Goal: Task Accomplishment & Management: Manage account settings

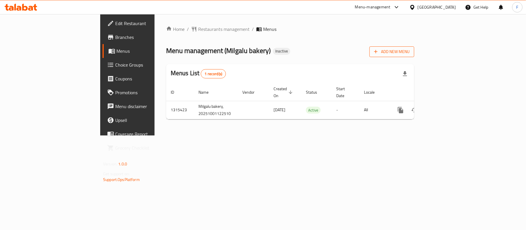
click at [409, 49] on span "Add New Menu" at bounding box center [392, 51] width 36 height 7
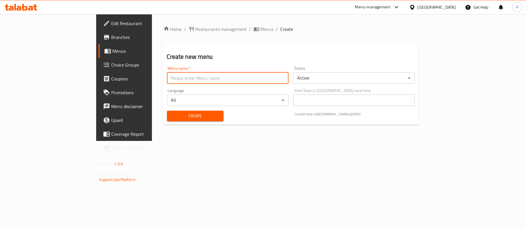
click at [171, 72] on input "text" at bounding box center [228, 78] width 122 height 12
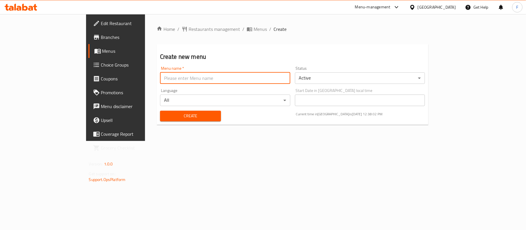
paste input "Milgalu bakery"
type input "Milgalu bakery [DATE]"
click at [165, 113] on span "Create" at bounding box center [191, 116] width 52 height 7
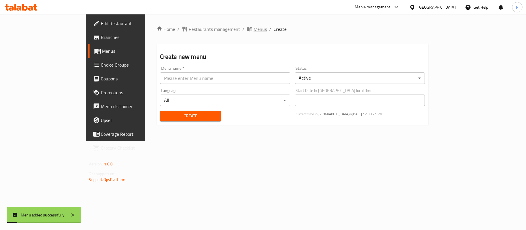
click at [247, 29] on icon "breadcrumb" at bounding box center [250, 29] width 6 height 6
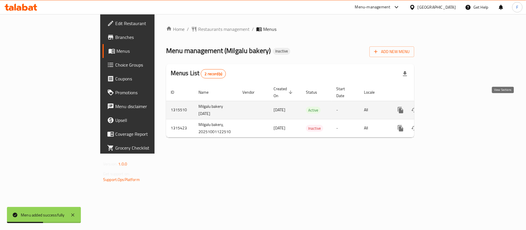
click at [449, 103] on link "enhanced table" at bounding box center [442, 110] width 14 height 14
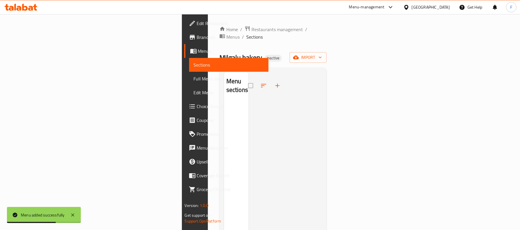
click at [327, 57] on div "Home / Restaurants management / Menus / Sections Milgalu bakery Inactive import…" at bounding box center [272, 167] width 107 height 282
click at [322, 54] on span "import" at bounding box center [308, 57] width 28 height 7
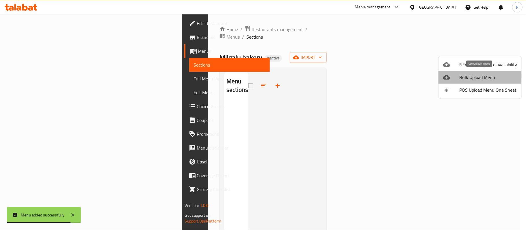
click at [465, 77] on span "Bulk Upload Menu" at bounding box center [488, 77] width 58 height 7
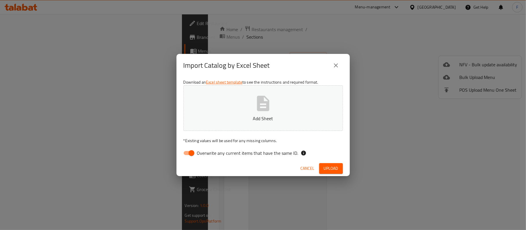
click at [187, 151] on input "Overwrite any current items that have the same ID." at bounding box center [191, 153] width 33 height 11
checkbox input "false"
click at [219, 106] on button "Add Sheet" at bounding box center [262, 108] width 159 height 46
click at [331, 168] on span "Upload" at bounding box center [331, 168] width 14 height 7
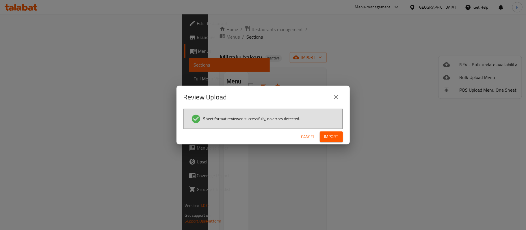
click at [334, 135] on span "Import" at bounding box center [331, 136] width 14 height 7
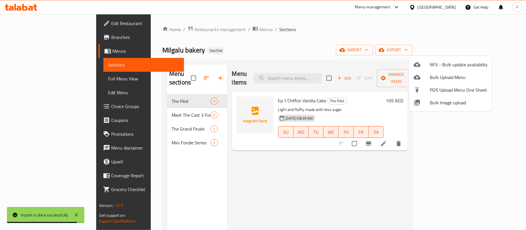
click at [197, 28] on div at bounding box center [263, 115] width 526 height 230
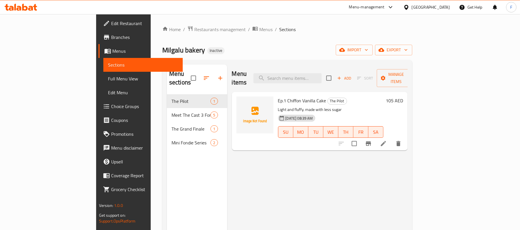
click at [259, 28] on span "Menus" at bounding box center [265, 29] width 13 height 7
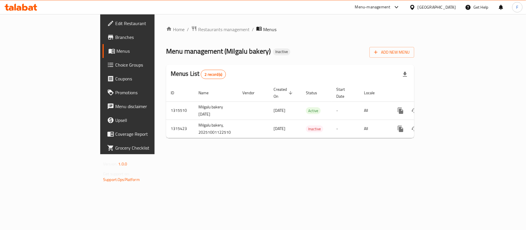
drag, startPoint x: 253, startPoint y: 38, endPoint x: 246, endPoint y: 36, distance: 7.0
click at [253, 38] on div "Home / Restaurants management / Menus Menu management ( Milgalu bakery ) Inacti…" at bounding box center [290, 84] width 248 height 117
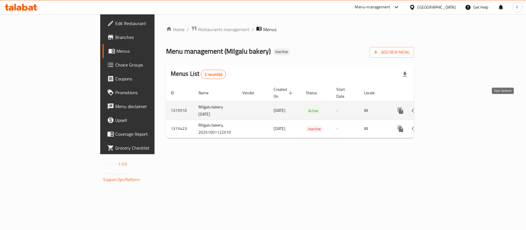
click at [445, 107] on icon "enhanced table" at bounding box center [442, 110] width 7 height 7
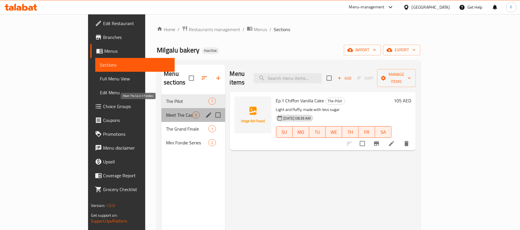
click at [166, 112] on span "Meet The Cast 3 Fondies" at bounding box center [179, 115] width 26 height 7
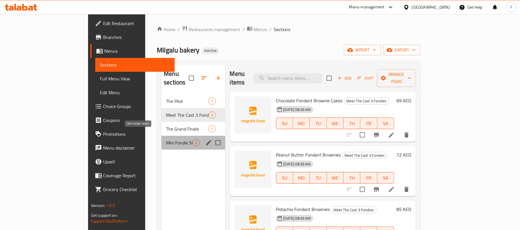
click at [166, 139] on span "Mini Fondie Series" at bounding box center [179, 142] width 26 height 7
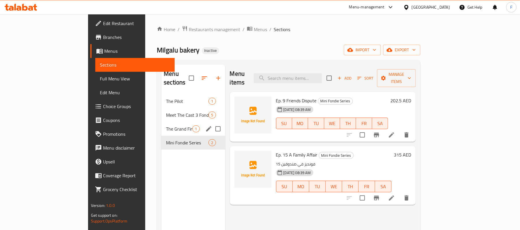
click at [161, 122] on div "The Grand Finale 1" at bounding box center [193, 129] width 64 height 14
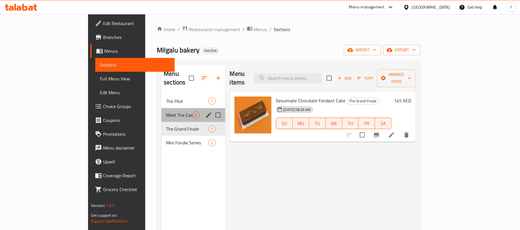
click at [161, 111] on div "Meet The Cast 3 Fondies 5" at bounding box center [193, 115] width 64 height 14
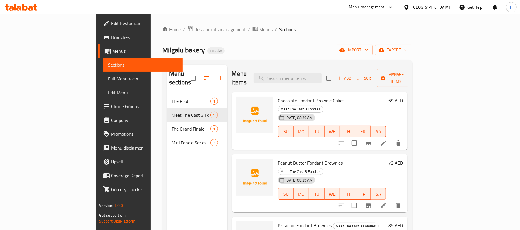
click at [249, 62] on div "Menu sections The Pilot 1 Meet The Cast 3 Fondies 5 The Grand Finale 1 Mini Fon…" at bounding box center [287, 180] width 250 height 240
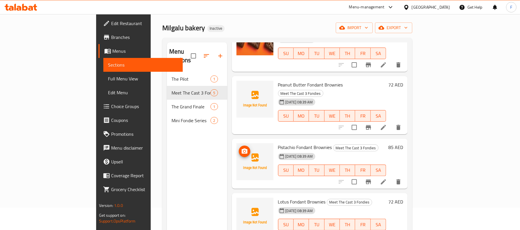
scroll to position [77, 0]
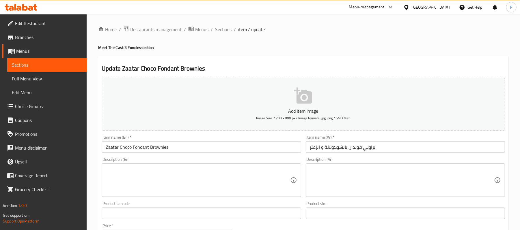
click at [326, 146] on input "براوني فوندان بالشوكولاتة و الزعتر" at bounding box center [405, 147] width 199 height 12
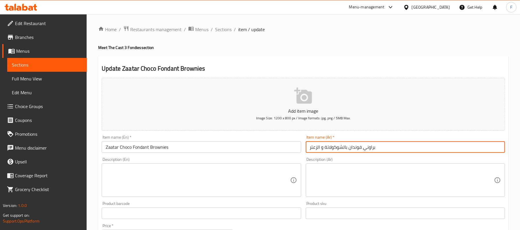
click at [326, 151] on input "براوني فوندان بالشوكولاتة و الزعتر" at bounding box center [405, 147] width 199 height 12
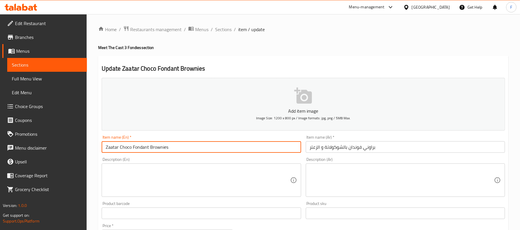
click at [131, 150] on input "Zaatar Choco Fondant Brownies" at bounding box center [201, 147] width 199 height 12
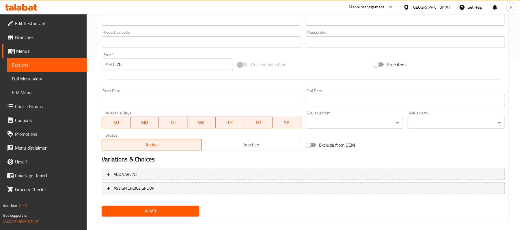
scroll to position [177, 0]
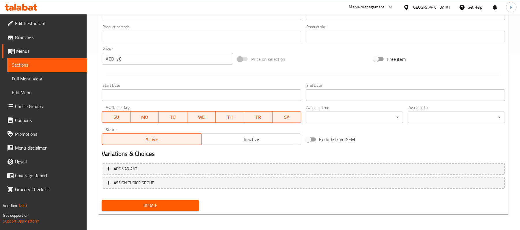
type input "Zaatar Chocolate Fondant Brownies"
click at [184, 210] on button "Update" at bounding box center [150, 206] width 97 height 11
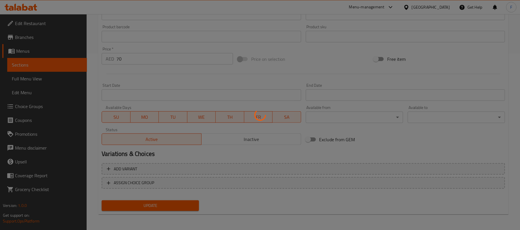
scroll to position [0, 0]
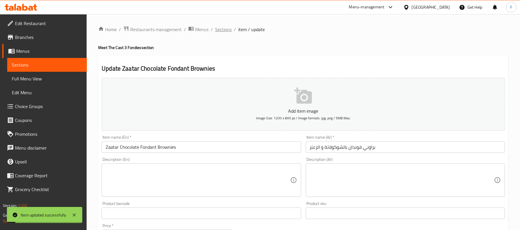
click at [221, 29] on span "Sections" at bounding box center [223, 29] width 16 height 7
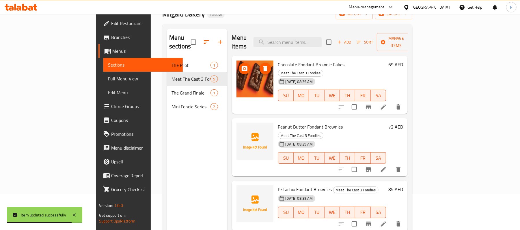
scroll to position [4, 0]
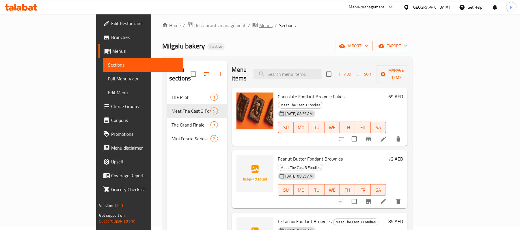
click at [259, 24] on span "Menus" at bounding box center [265, 25] width 13 height 7
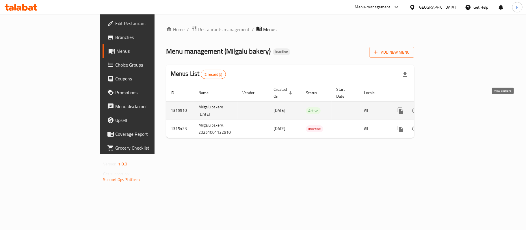
click at [445, 107] on icon "enhanced table" at bounding box center [442, 110] width 7 height 7
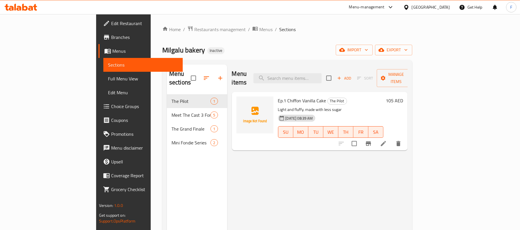
click at [108, 80] on span "Full Menu View" at bounding box center [143, 78] width 70 height 7
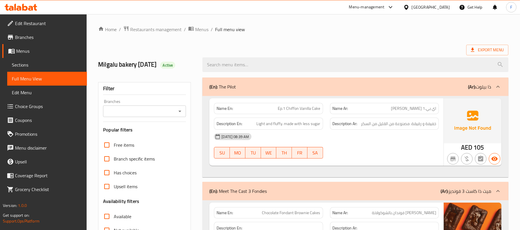
click at [155, 106] on div "Branches" at bounding box center [144, 112] width 83 height 12
click at [156, 112] on input "Branches" at bounding box center [140, 111] width 70 height 8
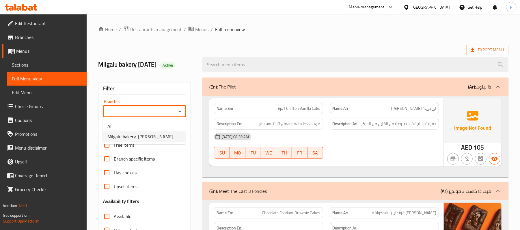
click at [156, 132] on li "Milgalu bakery, [PERSON_NAME]" at bounding box center [144, 137] width 83 height 10
type input "Milgalu bakery, [PERSON_NAME]"
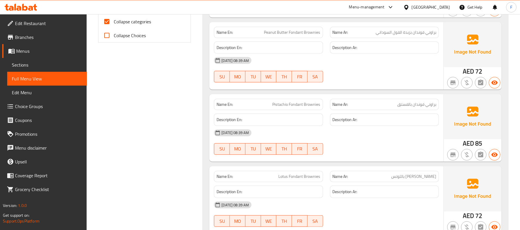
scroll to position [193, 0]
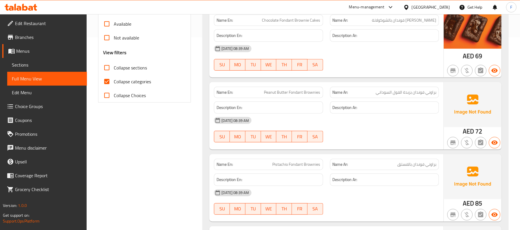
click at [125, 83] on span "Collapse categories" at bounding box center [132, 81] width 37 height 7
click at [114, 83] on input "Collapse categories" at bounding box center [107, 82] width 14 height 14
checkbox input "false"
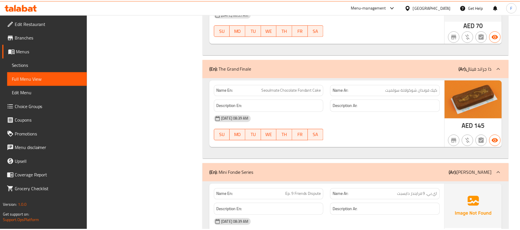
scroll to position [635, 0]
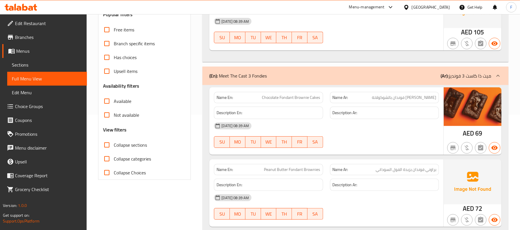
scroll to position [231, 0]
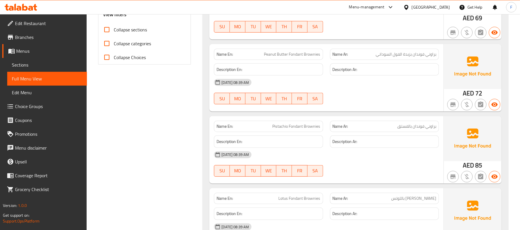
click at [269, 56] on span "Peanut Butter Fondant Brownies" at bounding box center [292, 54] width 56 height 6
copy span "Peanut Butter Fondant Brownies"
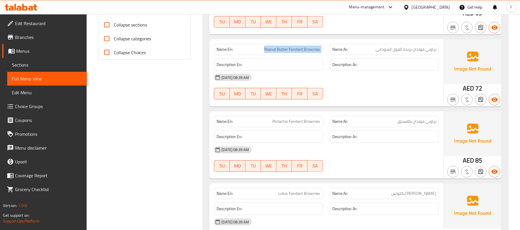
scroll to position [269, 0]
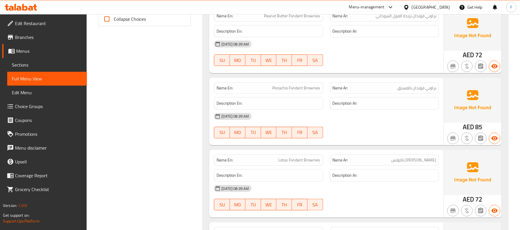
click at [282, 90] on span "Pistachio Fondant Brownies" at bounding box center [297, 88] width 48 height 6
copy span "Pistachio Fondant Brownies"
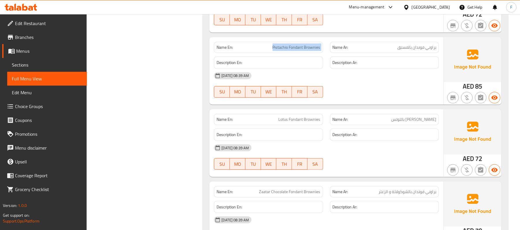
scroll to position [308, 0]
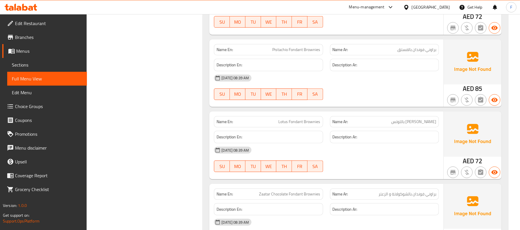
click at [296, 122] on span "Lotus Fondant Brownies" at bounding box center [300, 122] width 42 height 6
copy span "Lotus Fondant Brownies"
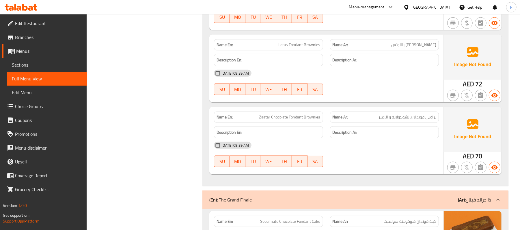
click at [273, 122] on div "Name En: Zaatar Chocolate Fondant Brownies" at bounding box center [268, 117] width 109 height 11
click at [272, 119] on span "Zaatar Chocolate Fondant Brownies" at bounding box center [289, 117] width 61 height 6
copy span "Zaatar Chocolate Fondant Brownies"
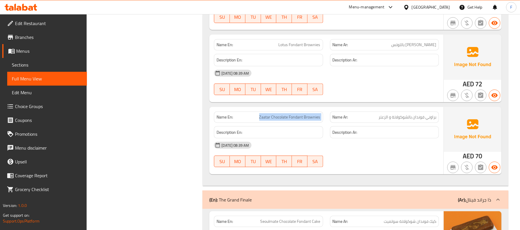
click at [21, 40] on span "Branches" at bounding box center [48, 37] width 67 height 7
